Goal: Information Seeking & Learning: Find specific fact

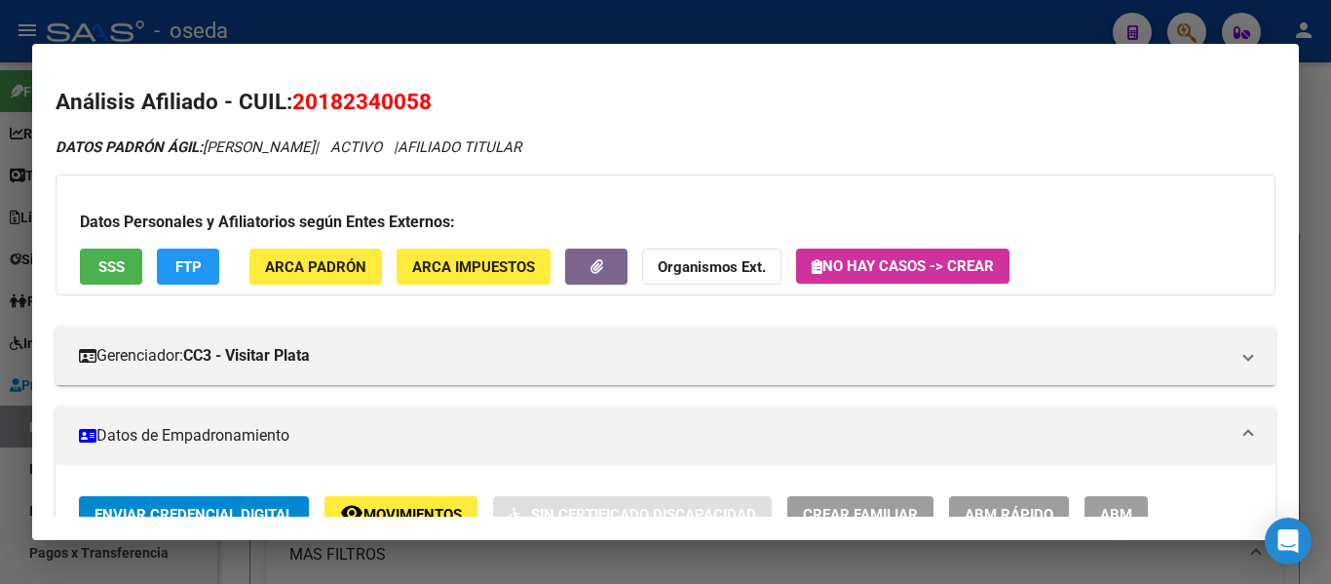
scroll to position [1551, 0]
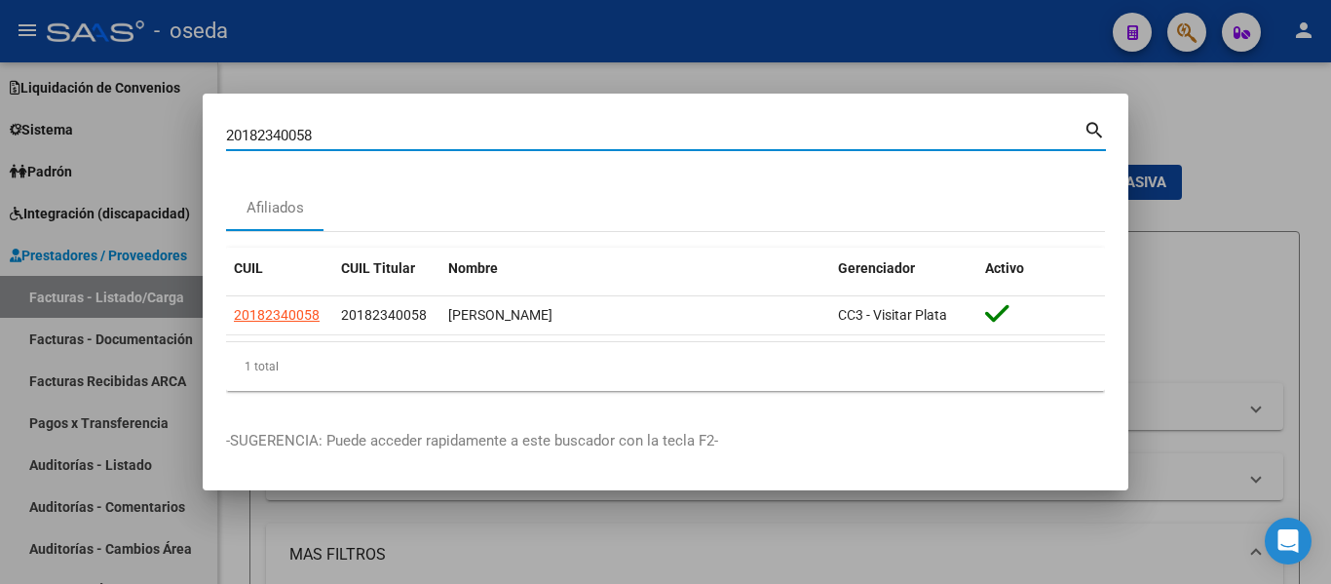
drag, startPoint x: 324, startPoint y: 130, endPoint x: 0, endPoint y: 89, distance: 326.1
click at [0, 89] on div "20182340058 Buscar (apellido, dni, cuil, nro traspaso, cuit, obra social) searc…" at bounding box center [665, 292] width 1331 height 584
paste input "4656832"
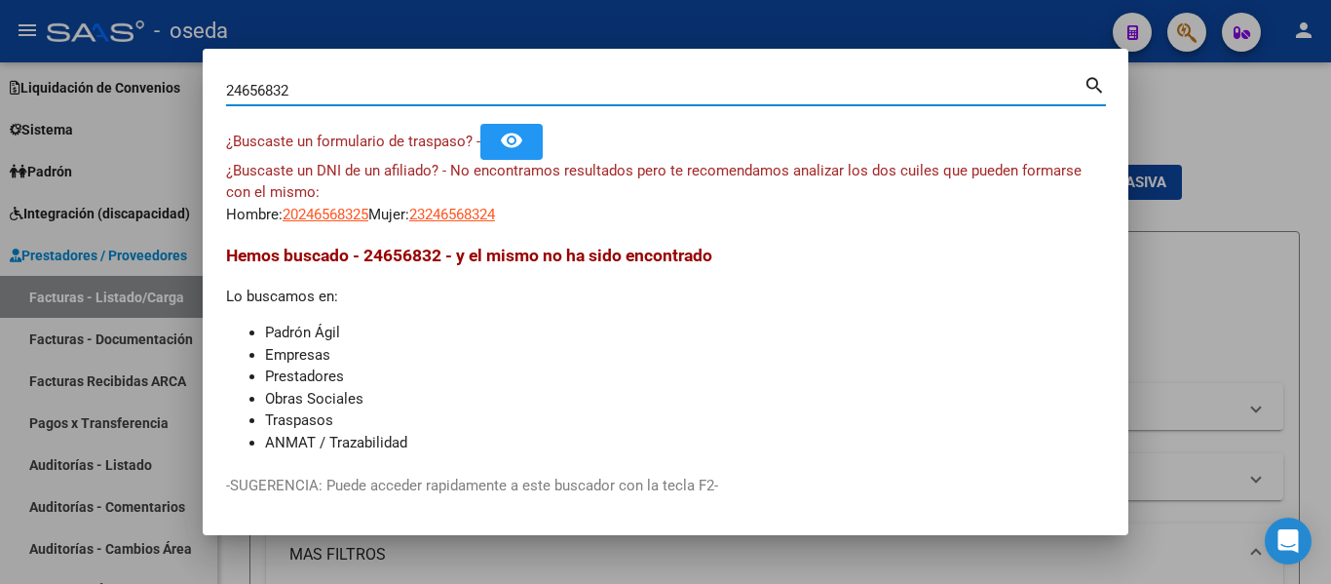
drag, startPoint x: 307, startPoint y: 85, endPoint x: 11, endPoint y: 55, distance: 297.8
click at [11, 55] on div "24656832 Buscar (apellido, dni, cuil, nro traspaso, cuit, obra social) search ¿…" at bounding box center [665, 292] width 1331 height 584
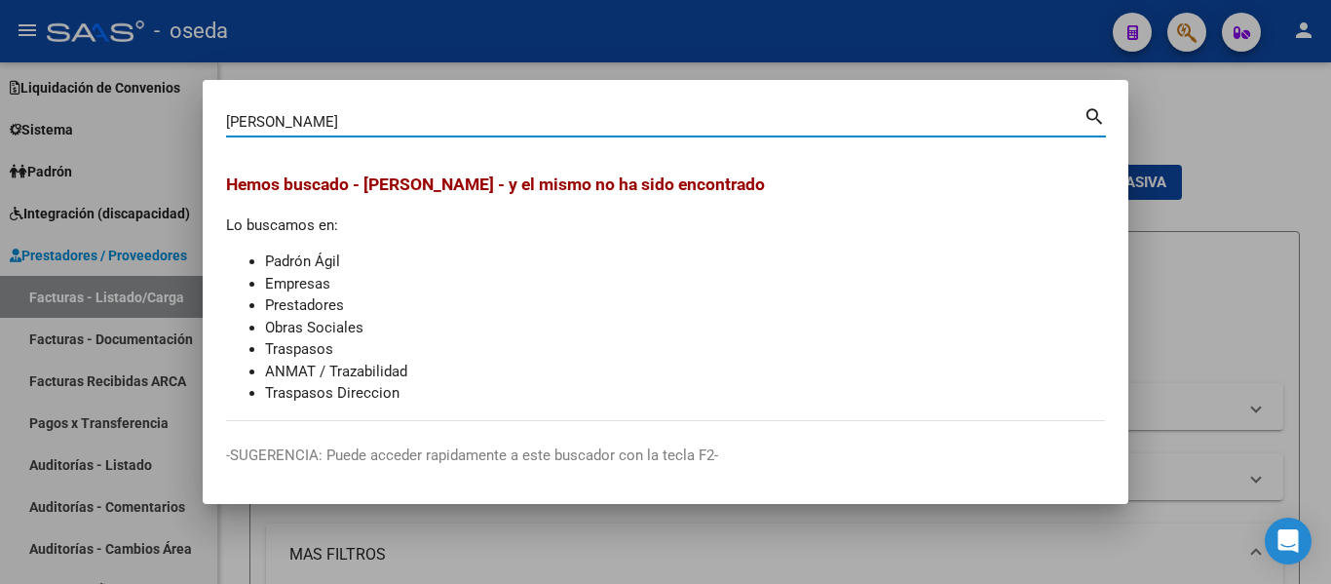
type input "[PERSON_NAME]"
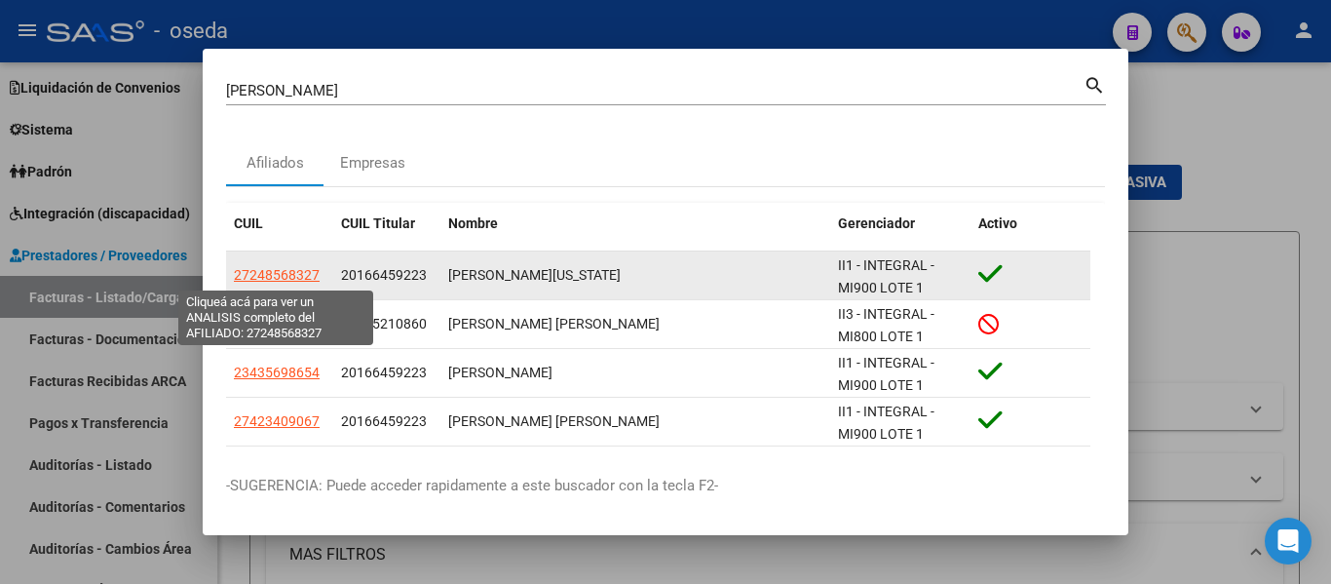
click at [282, 273] on span "27248568327" at bounding box center [277, 275] width 86 height 16
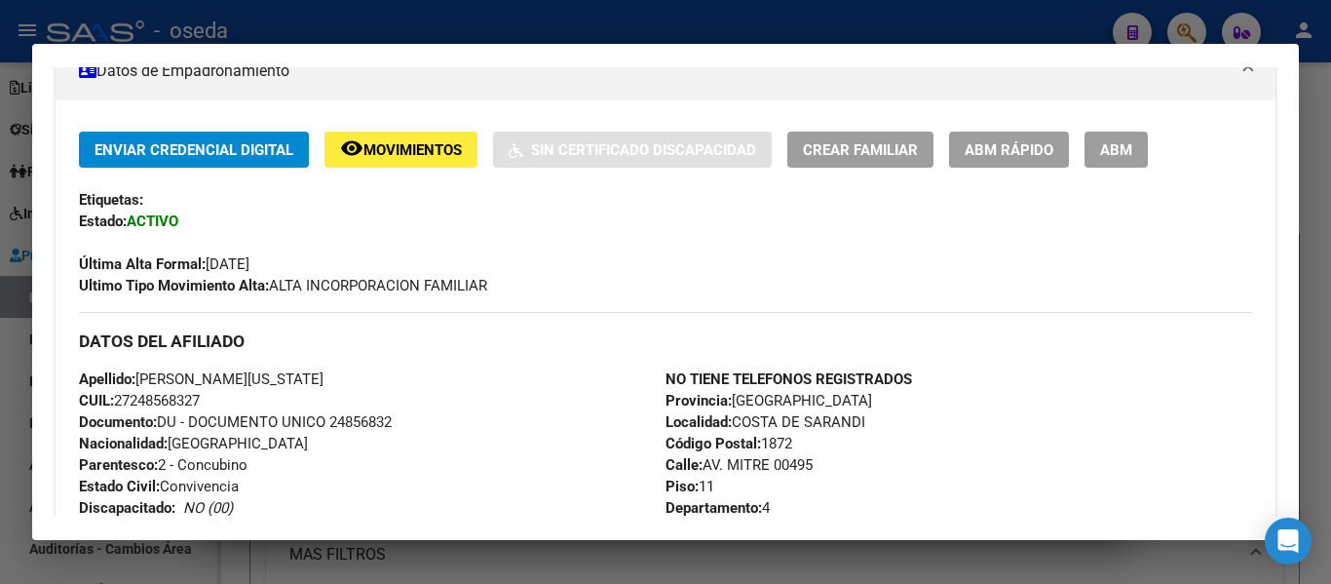
scroll to position [292, 0]
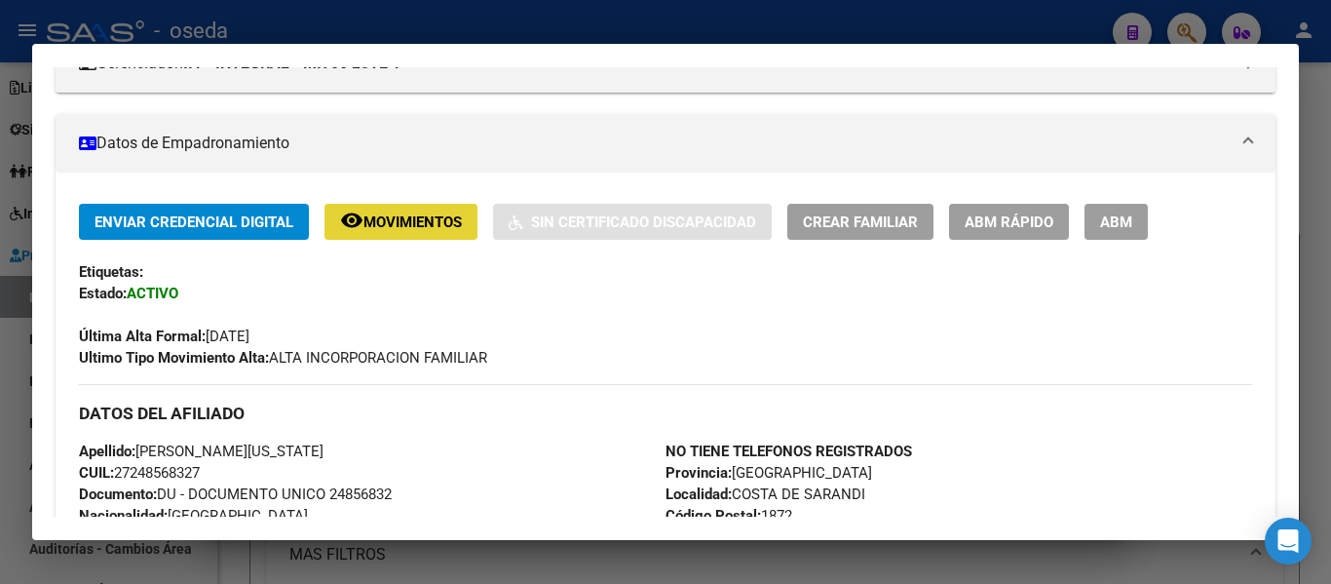
click at [435, 228] on span "Movimientos" at bounding box center [412, 222] width 98 height 18
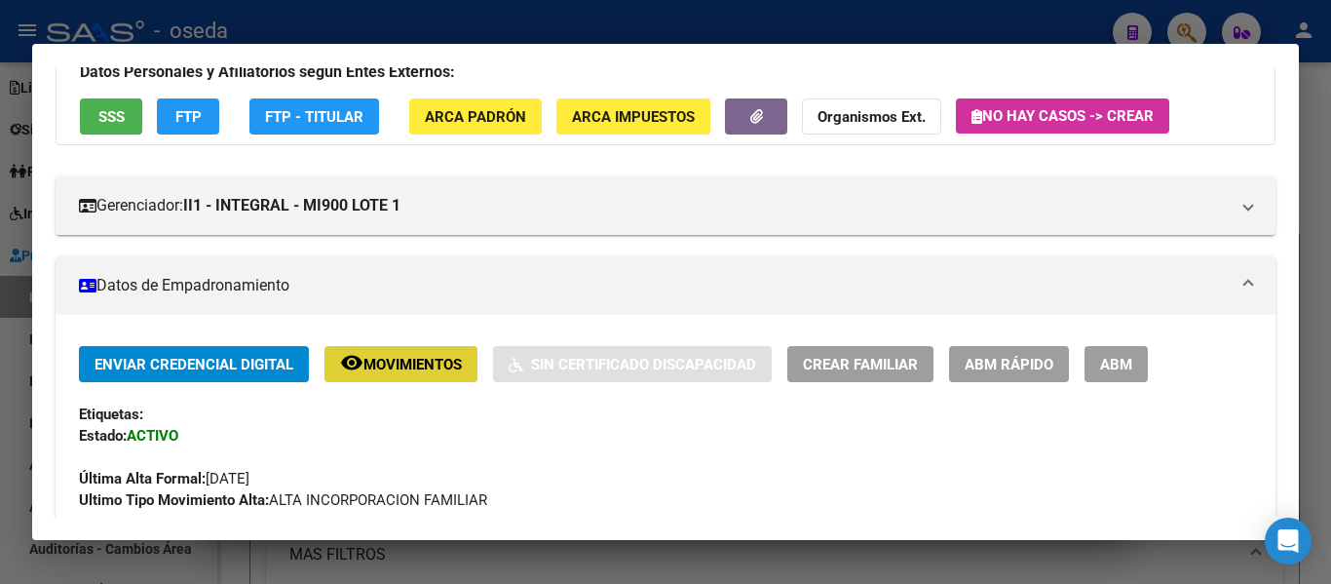
scroll to position [0, 0]
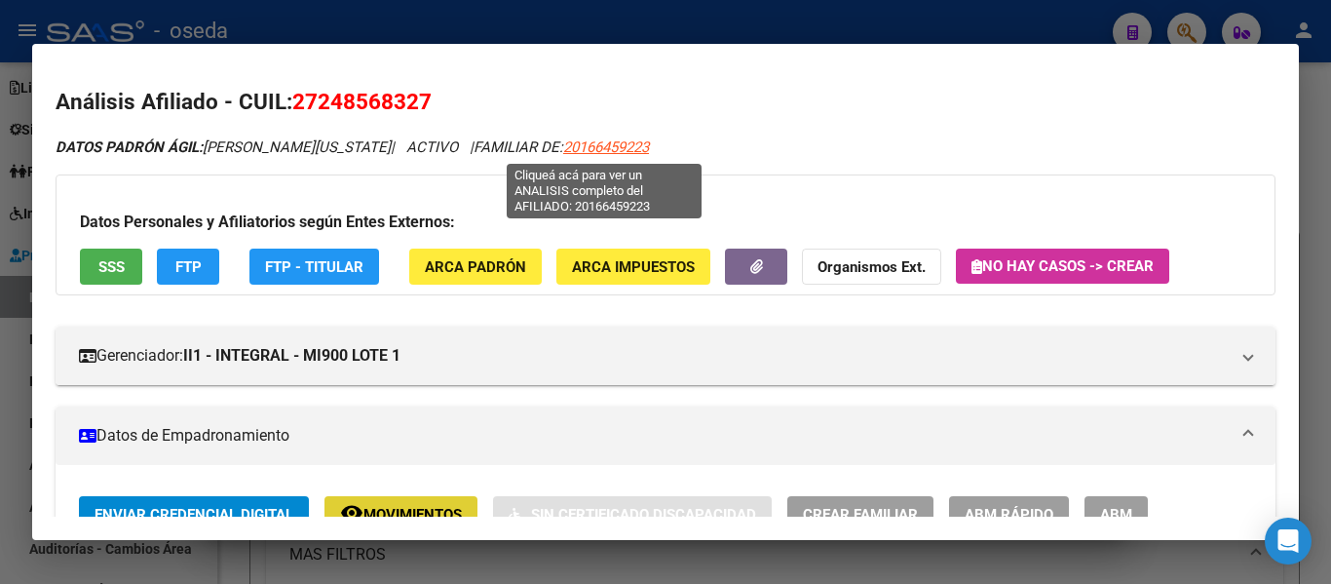
click at [593, 151] on span "20166459223" at bounding box center [606, 147] width 86 height 18
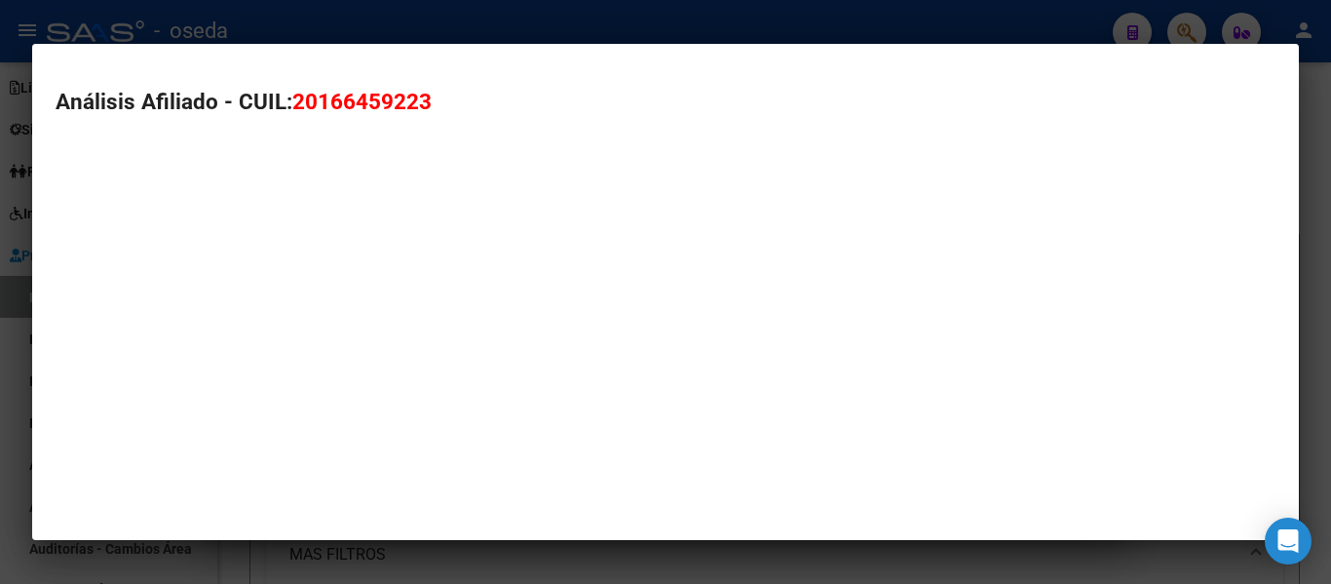
type textarea "20166459223"
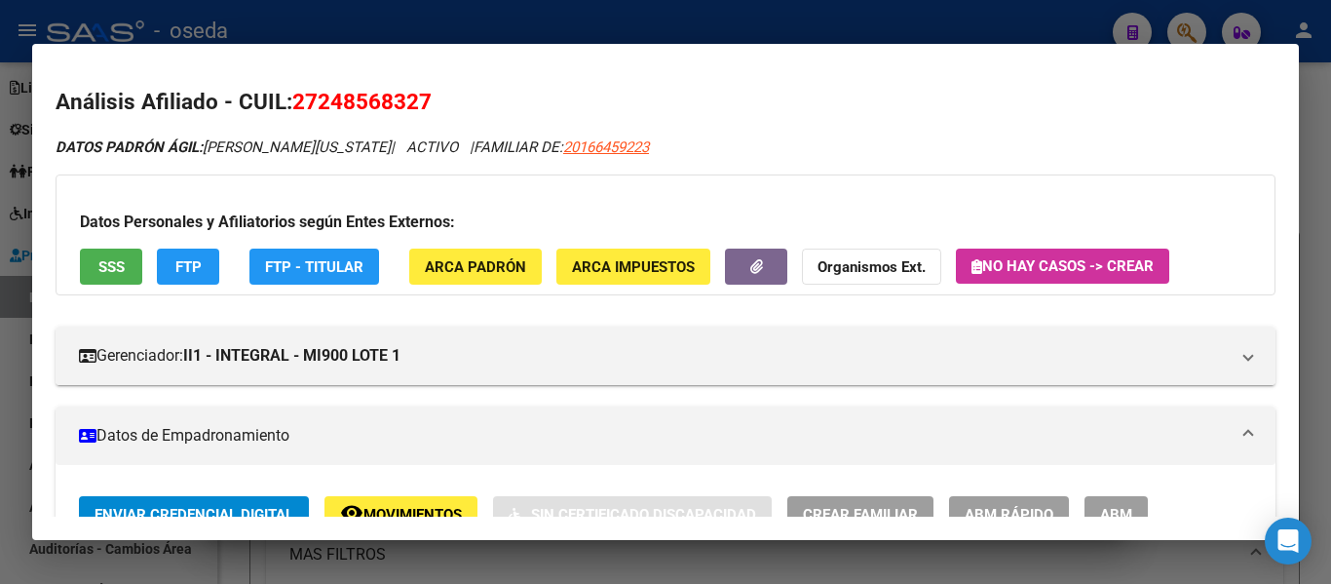
drag, startPoint x: 319, startPoint y: 99, endPoint x: 417, endPoint y: 87, distance: 99.2
click at [417, 87] on h2 "Análisis Afiliado - CUIL: 27248568327" at bounding box center [666, 102] width 1220 height 33
copy span "24856832"
click at [216, 57] on mat-dialog-container "Análisis Afiliado - CUIL: 27248568327 DATOS PADRÓN ÁGIL: [PERSON_NAME][US_STATE…" at bounding box center [665, 292] width 1267 height 496
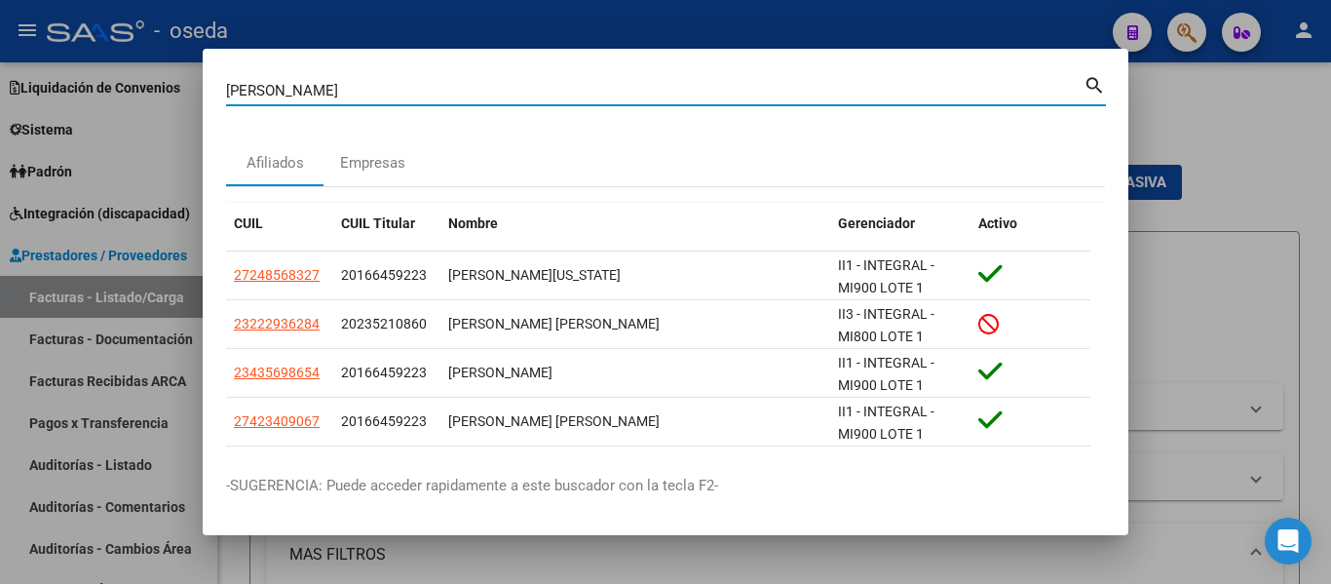
drag, startPoint x: 287, startPoint y: 96, endPoint x: 0, endPoint y: 67, distance: 288.9
click at [0, 67] on div "[PERSON_NAME] Buscar (apellido, dni, cuil, nro traspaso, cuit, obra social) sea…" at bounding box center [665, 292] width 1331 height 584
paste input "26799137"
type input "26799137"
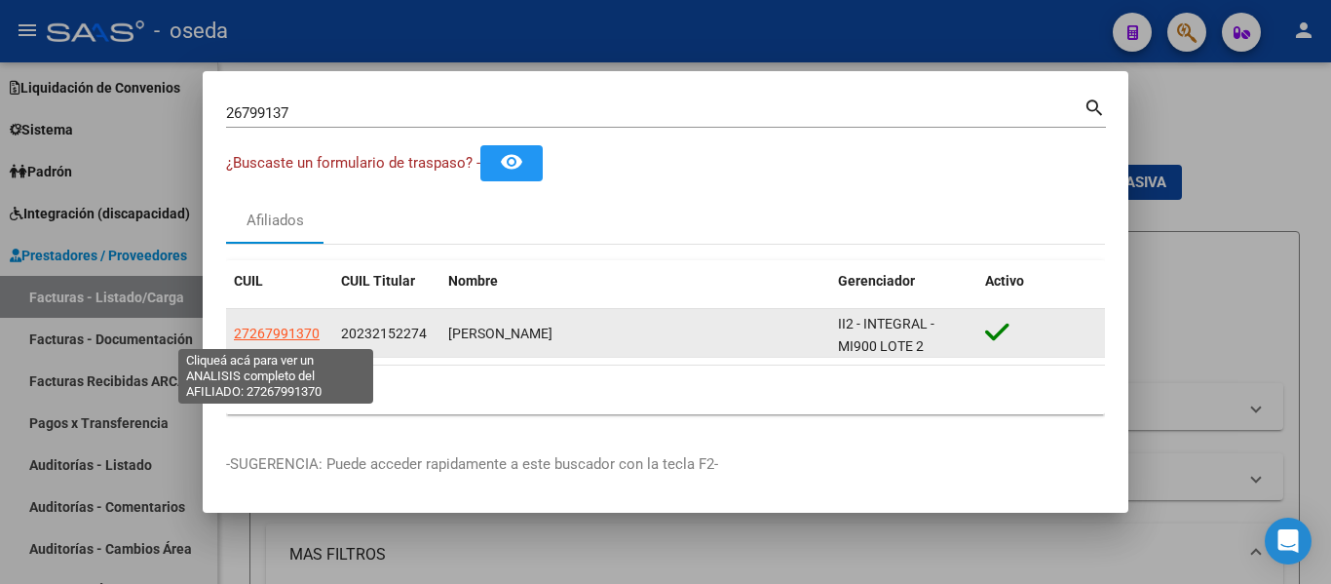
click at [277, 335] on span "27267991370" at bounding box center [277, 333] width 86 height 16
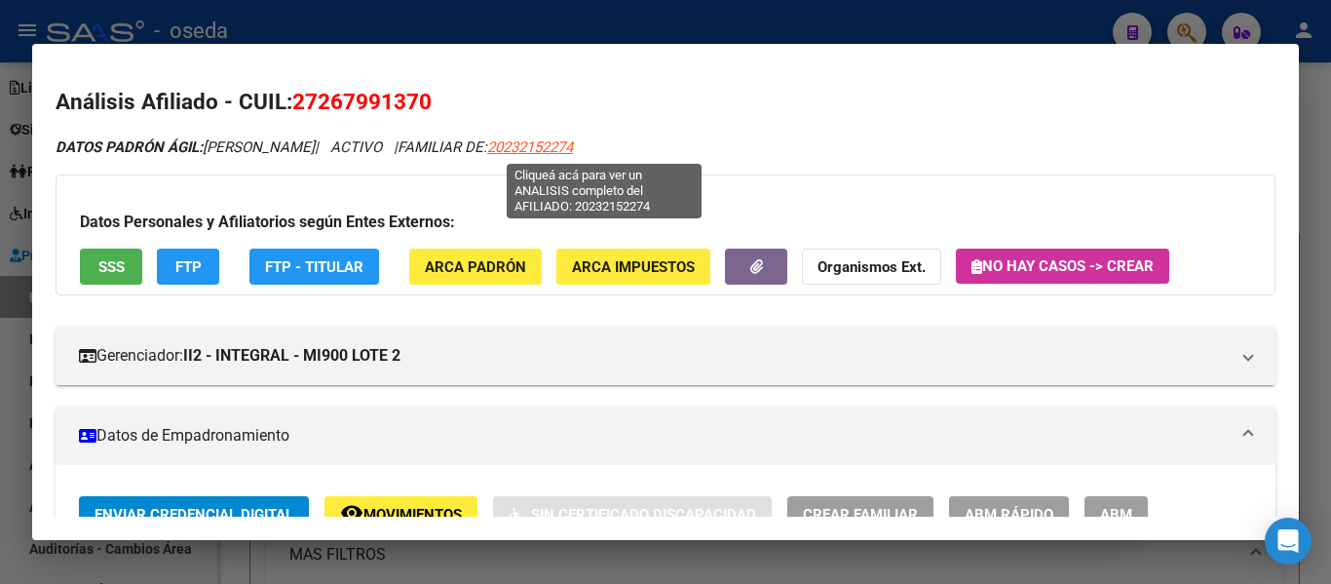
click at [573, 147] on span "20232152274" at bounding box center [530, 147] width 86 height 18
type textarea "20232152274"
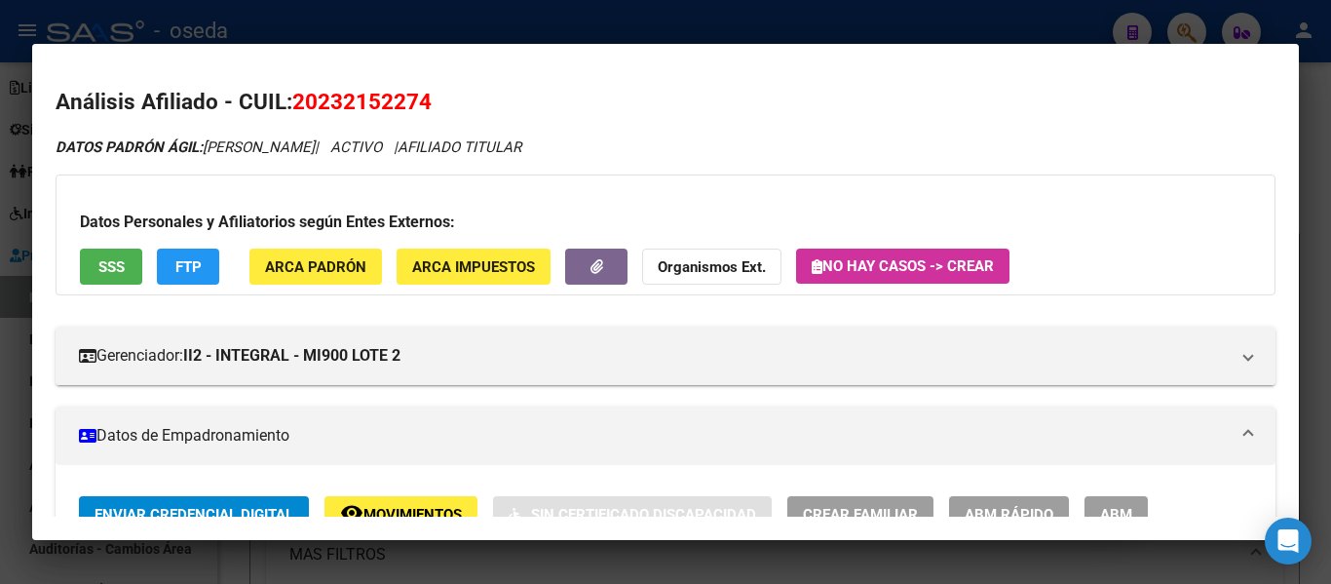
drag, startPoint x: 442, startPoint y: 96, endPoint x: 296, endPoint y: 102, distance: 146.3
click at [296, 102] on h2 "Análisis Afiliado - CUIL: 20232152274" at bounding box center [666, 102] width 1220 height 33
copy span "20232152274"
click at [1130, 200] on div "Datos Personales y Afiliatorios según Entes Externos: SSS FTP ARCA Padrón ARCA …" at bounding box center [666, 234] width 1220 height 121
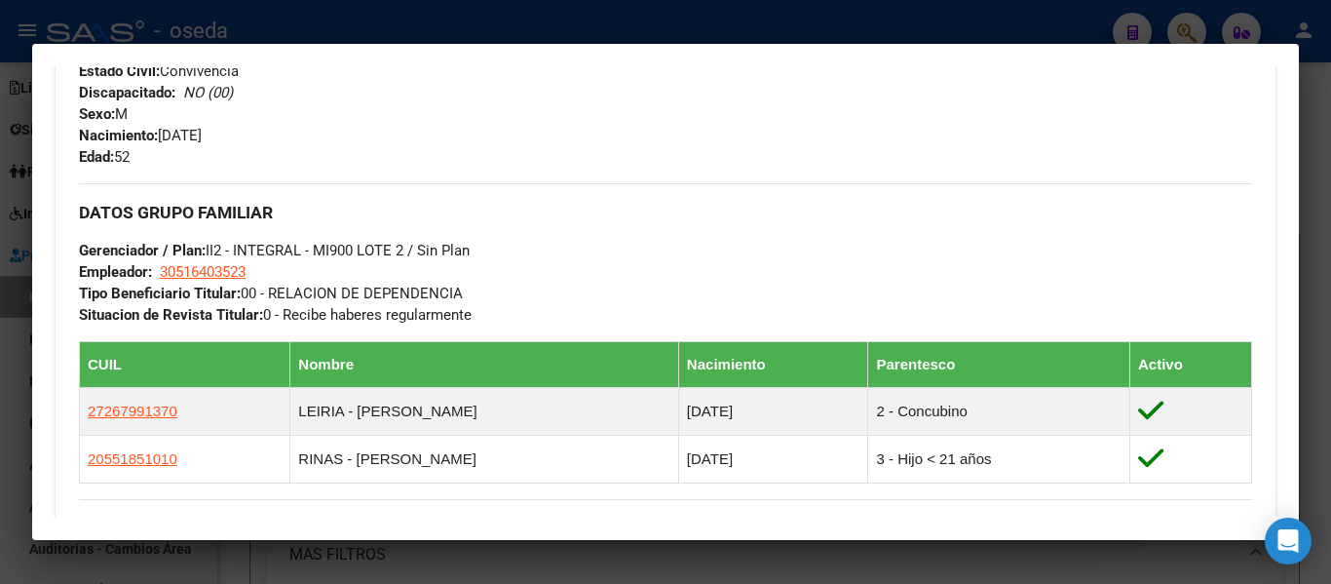
scroll to position [877, 0]
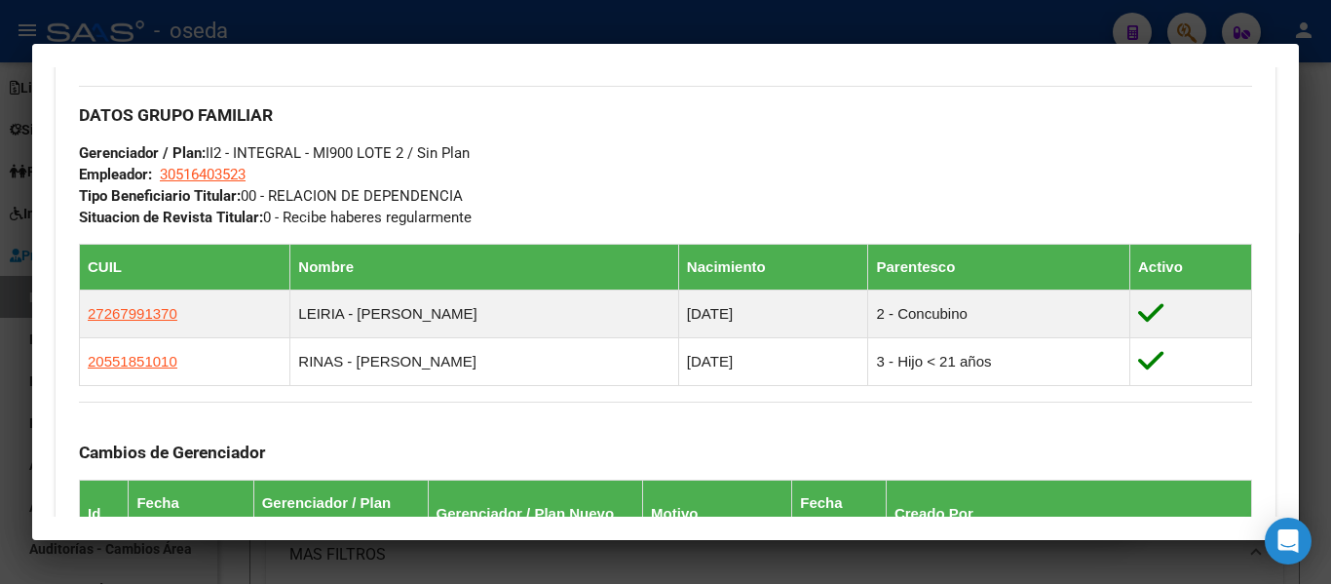
click at [515, 144] on div "DATOS GRUPO FAMILIAR Gerenciador / Plan: II2 - INTEGRAL - MI900 LOTE 2 / Sin Pl…" at bounding box center [665, 157] width 1173 height 142
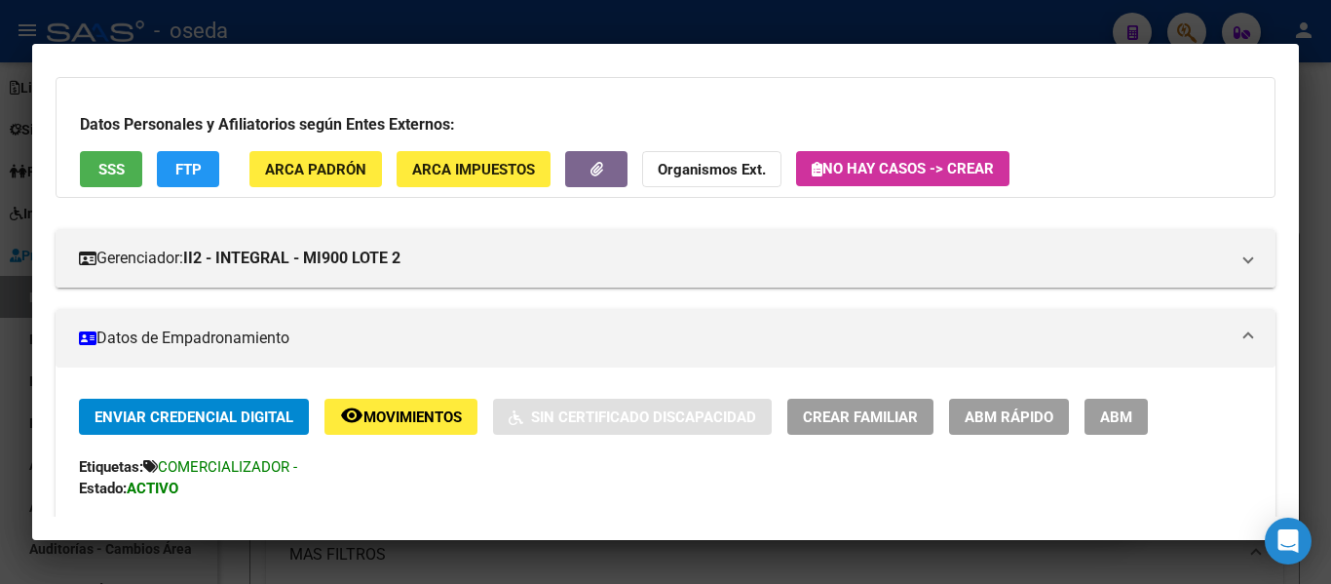
scroll to position [0, 0]
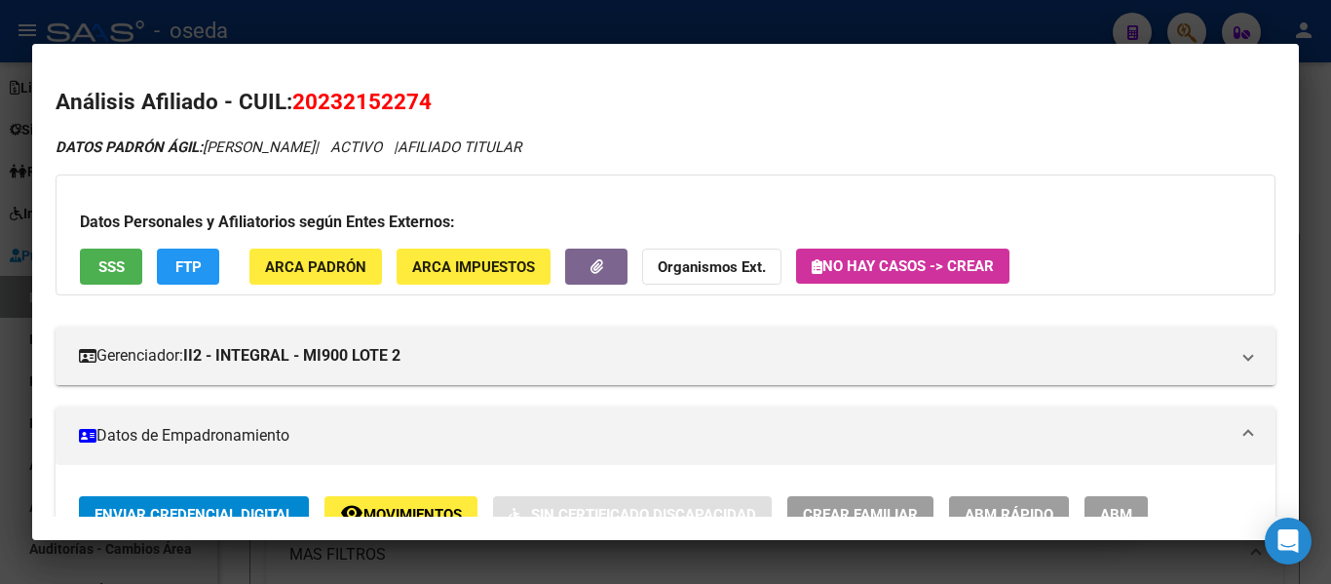
drag, startPoint x: 419, startPoint y: 104, endPoint x: 323, endPoint y: 96, distance: 96.8
click at [323, 96] on span "20232152274" at bounding box center [361, 101] width 139 height 25
copy span "23215227"
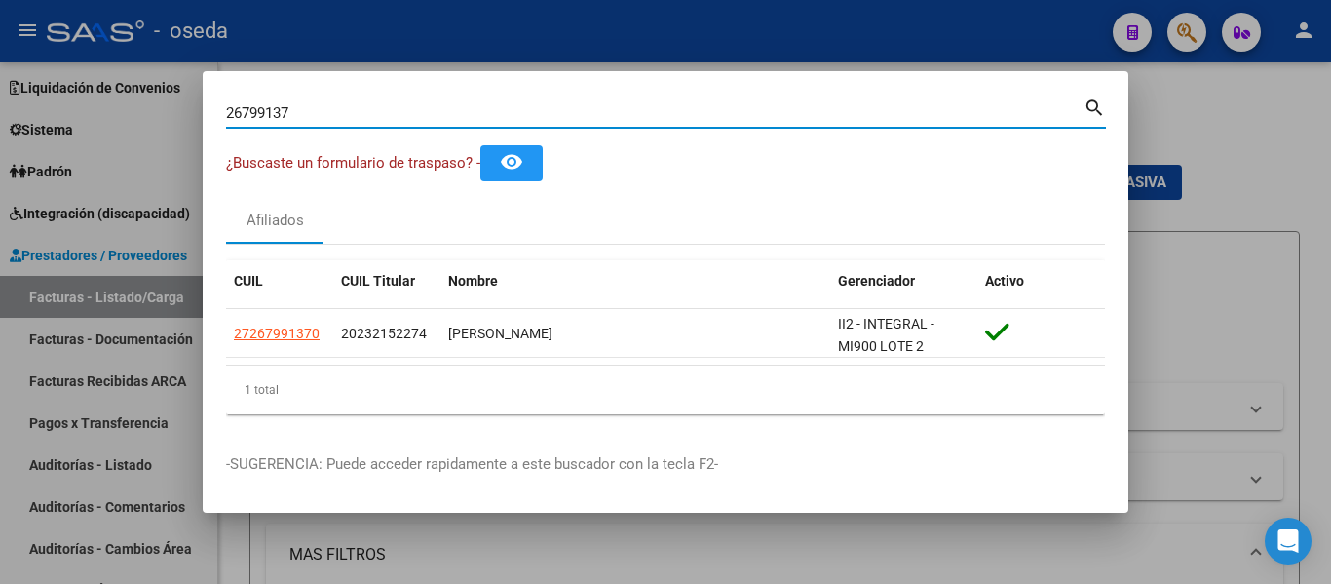
drag, startPoint x: 402, startPoint y: 118, endPoint x: 12, endPoint y: 57, distance: 395.4
click at [0, 72] on div "26799137 Buscar (apellido, dni, cuil, nro traspaso, cuit, obra social) search ¿…" at bounding box center [665, 292] width 1331 height 584
paste input "35324212"
type input "35324212"
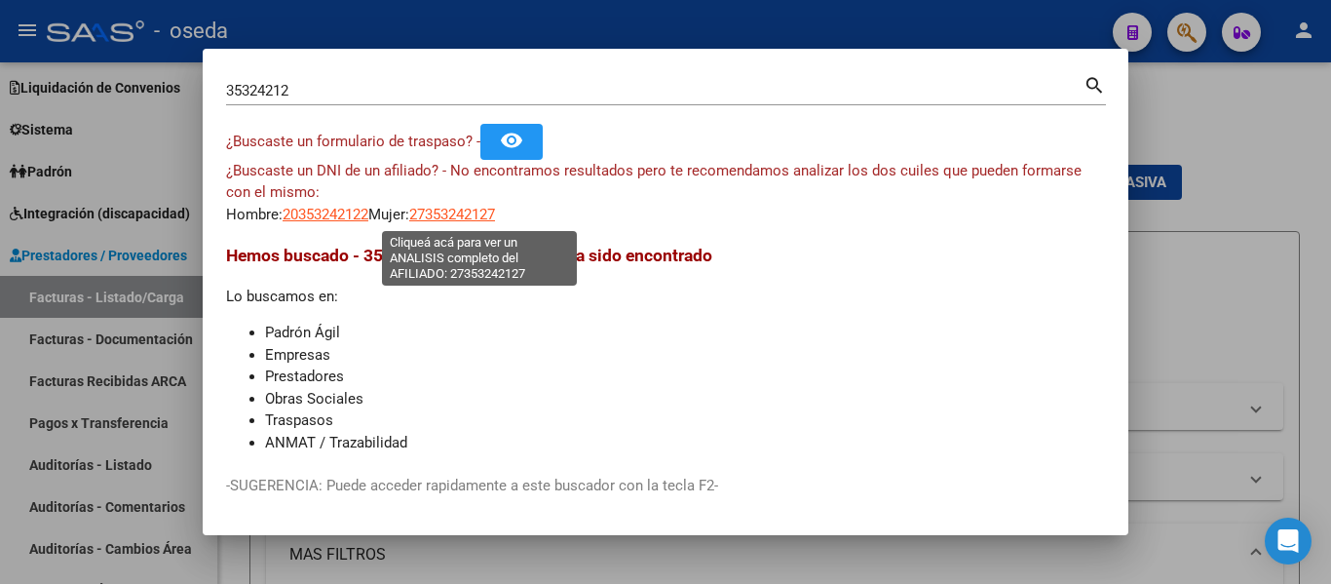
click at [466, 208] on span "27353242127" at bounding box center [452, 215] width 86 height 18
type textarea "27353242127"
